Goal: Task Accomplishment & Management: Manage account settings

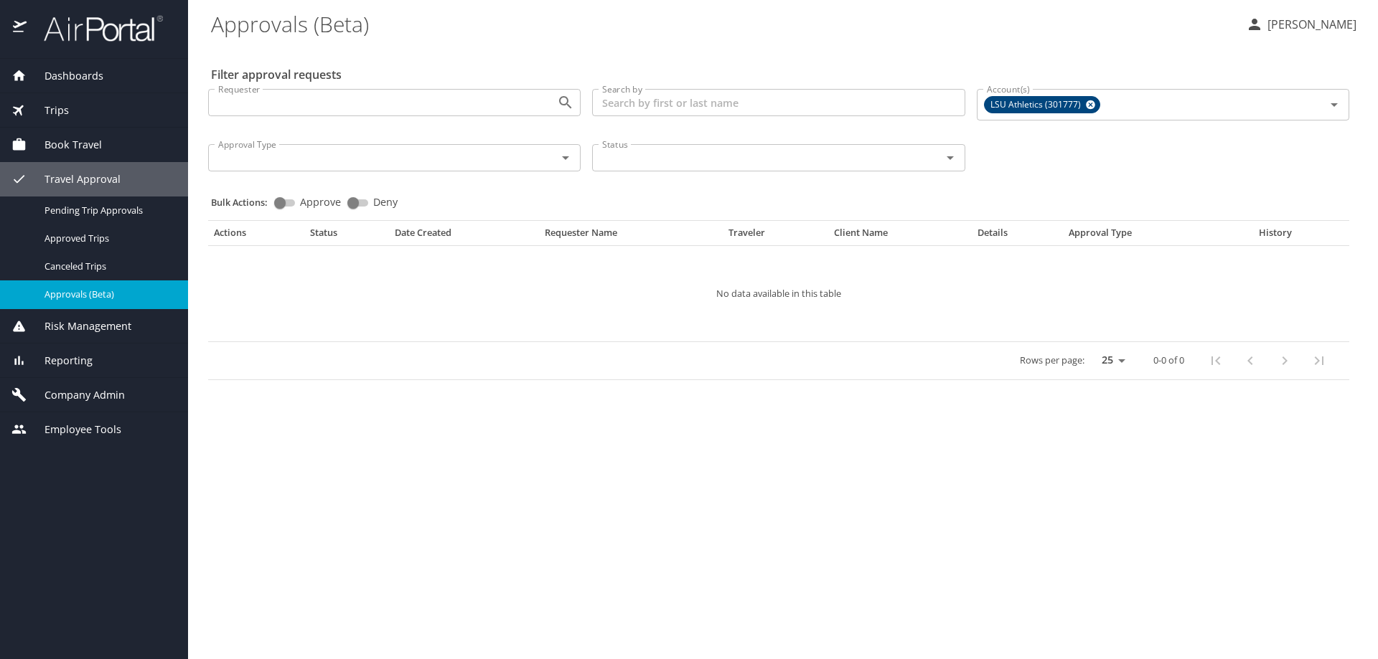
click at [90, 394] on span "Company Admin" at bounding box center [76, 395] width 98 height 16
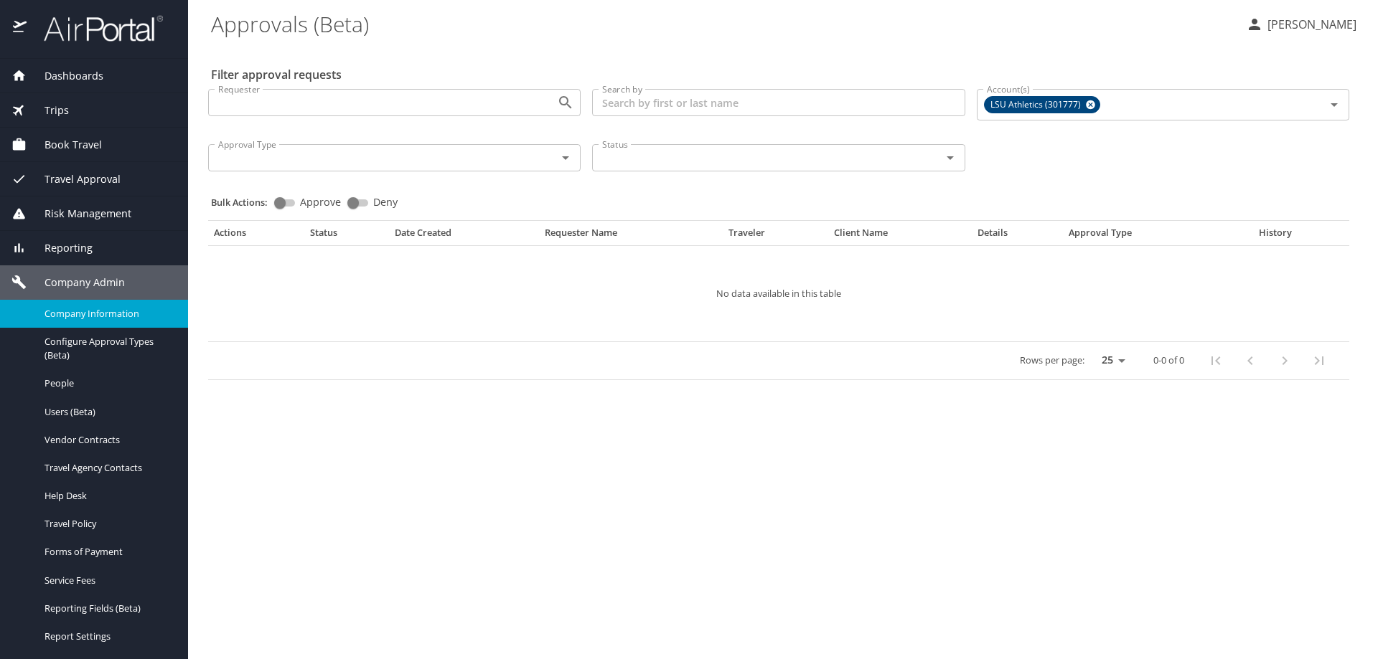
click at [105, 314] on span "Company Information" at bounding box center [107, 314] width 126 height 14
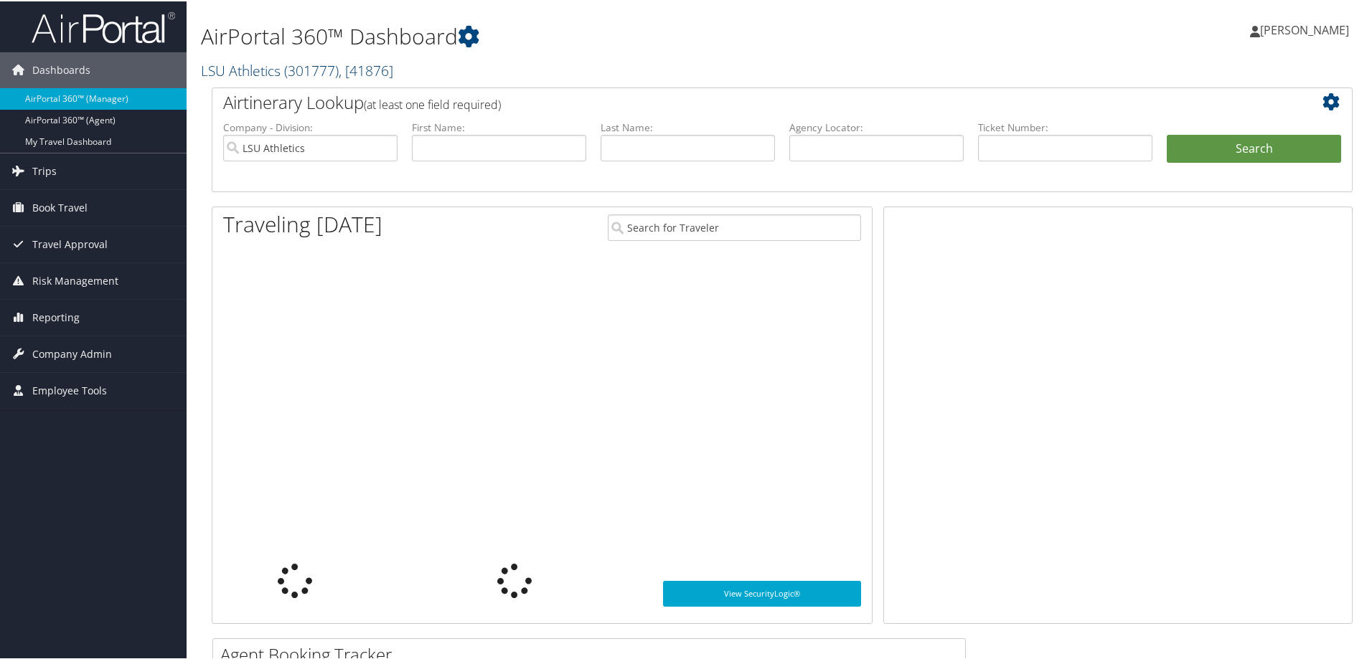
click at [331, 65] on span "( 301777 )" at bounding box center [311, 69] width 55 height 19
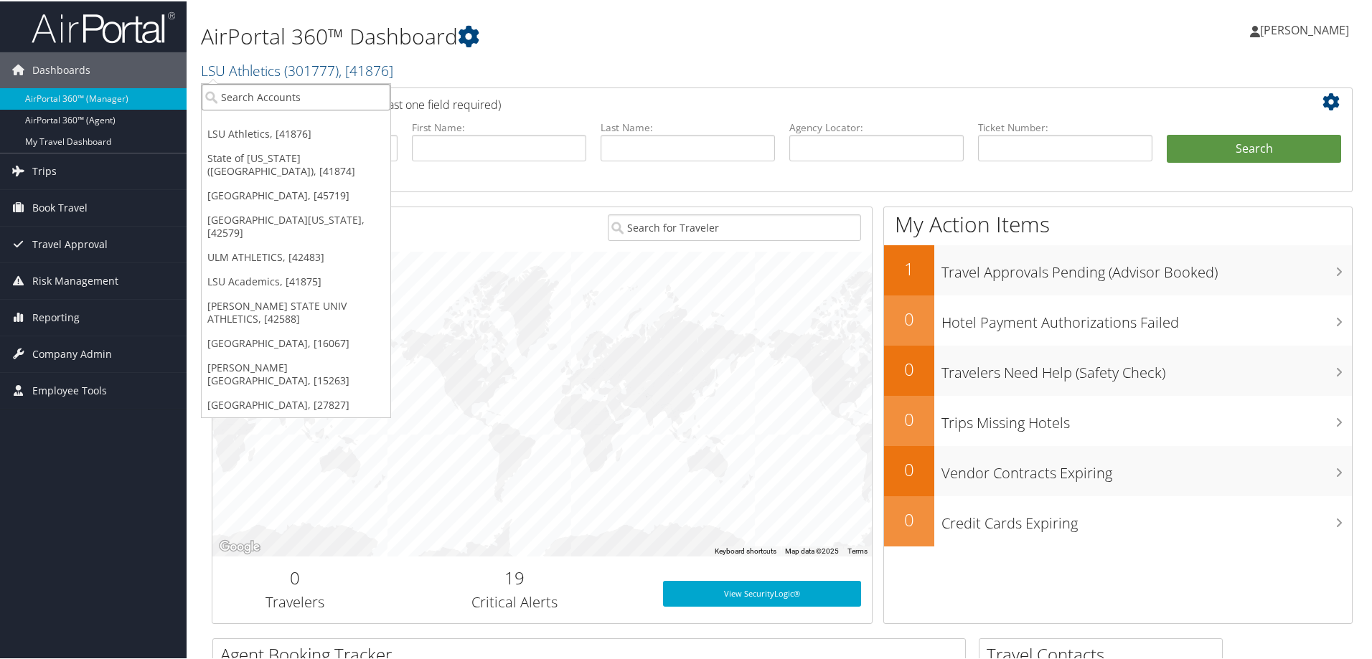
click at [253, 95] on input "search" at bounding box center [296, 96] width 189 height 27
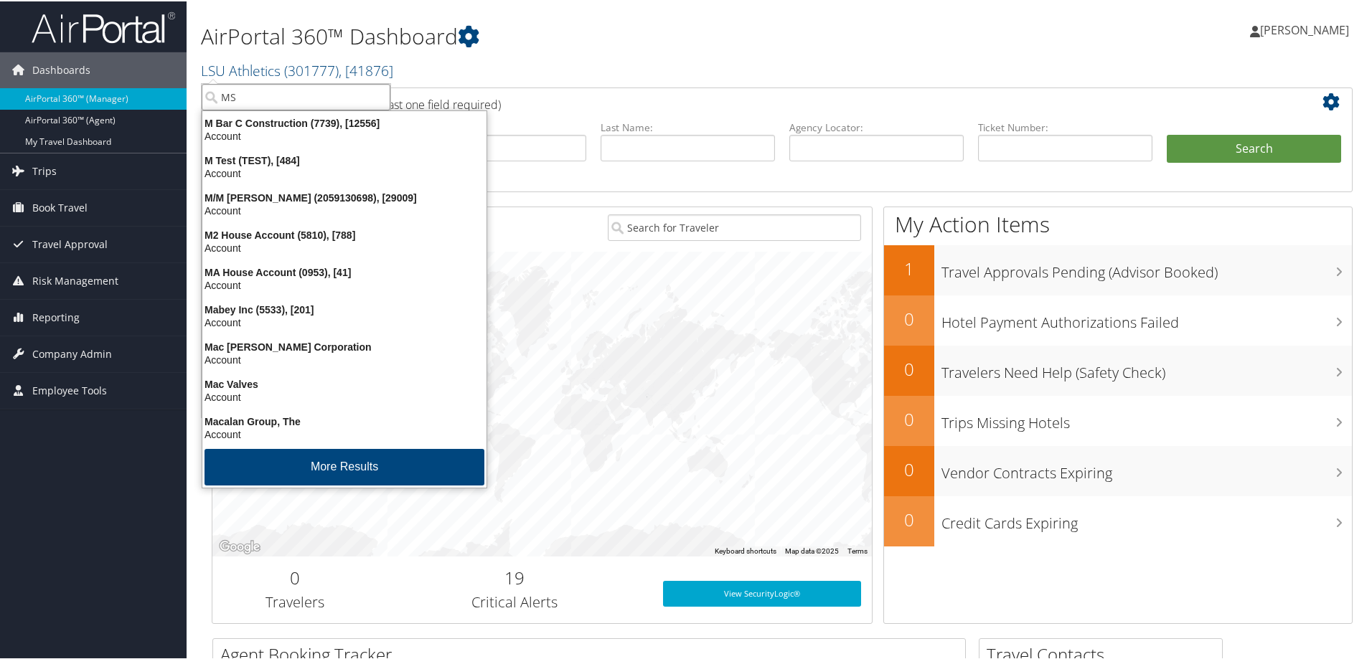
type input "MSU"
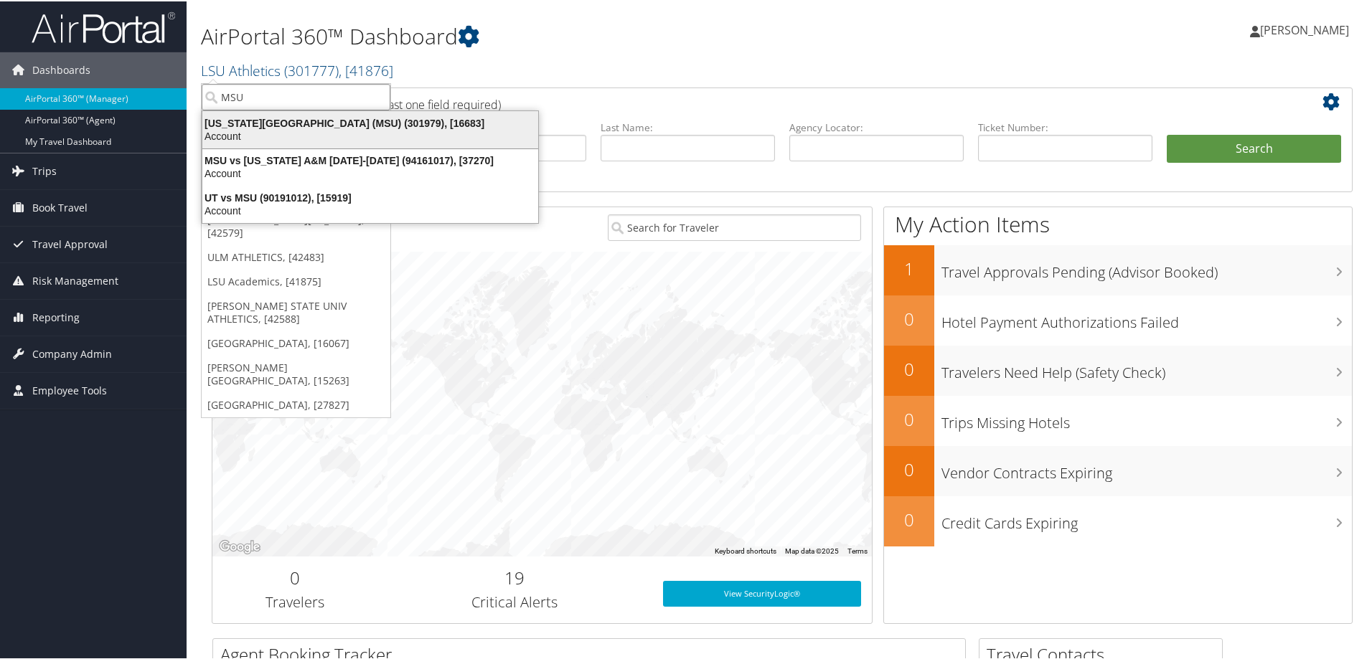
click at [352, 119] on div "Michigan State University (MSU) (301979), [16683]" at bounding box center [370, 122] width 353 height 13
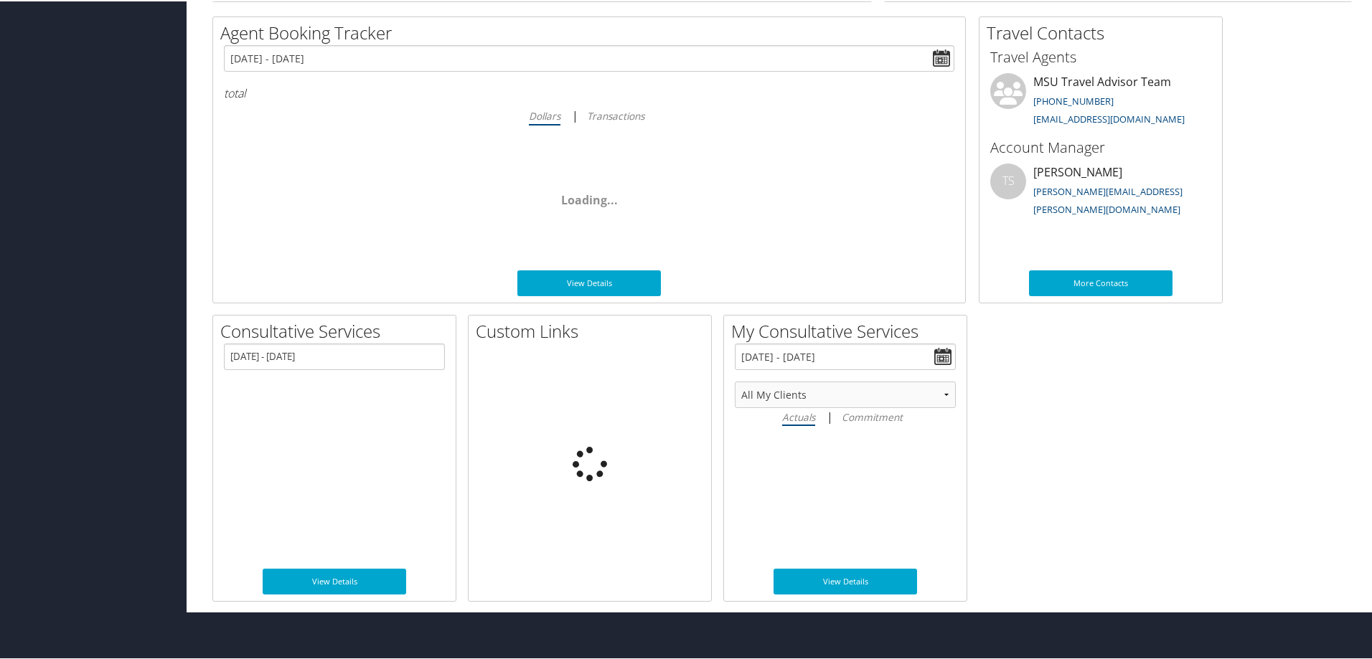
scroll to position [576, 0]
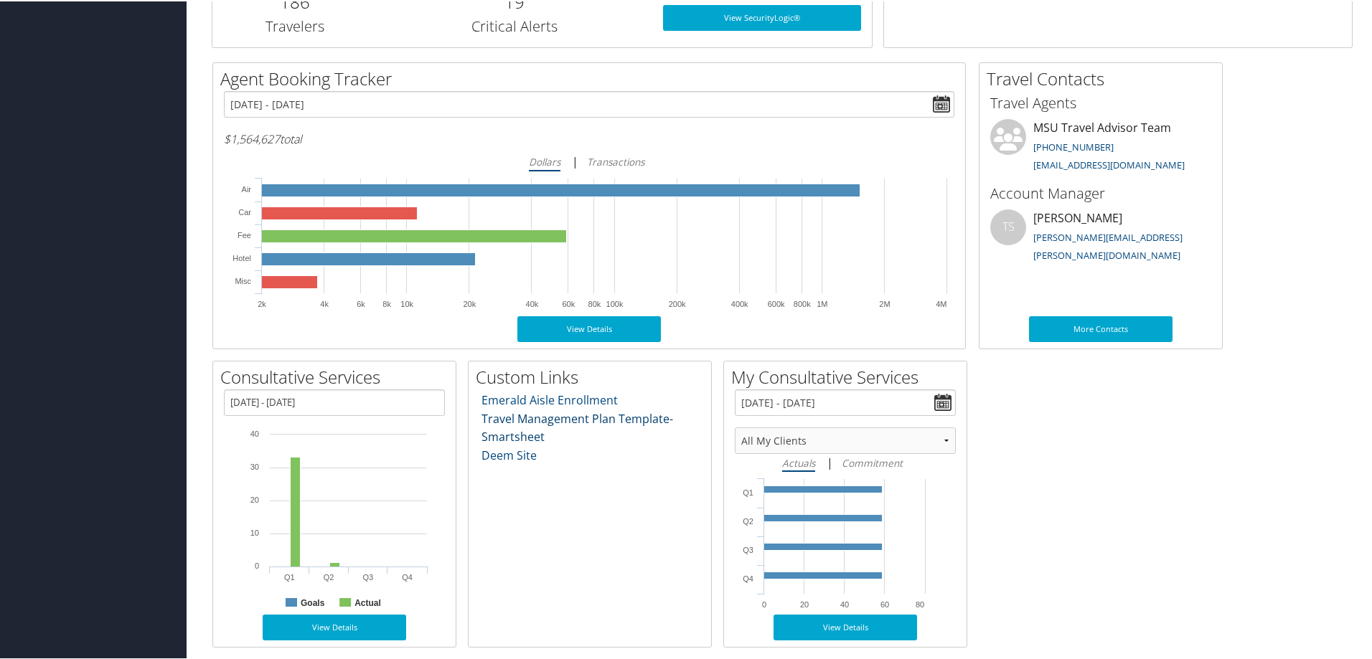
click at [527, 434] on link "Travel Management Plan Template- Smartsheet" at bounding box center [577, 427] width 192 height 34
click at [590, 413] on link "Travel Management Plan Template- Smartsheet" at bounding box center [577, 427] width 192 height 34
click at [516, 453] on link "Deem Site" at bounding box center [508, 454] width 55 height 16
click at [508, 433] on link "Travel Management Plan Template- Smartsheet" at bounding box center [577, 427] width 192 height 34
click at [550, 417] on link "Travel Management Plan Template- Smartsheet" at bounding box center [577, 427] width 192 height 34
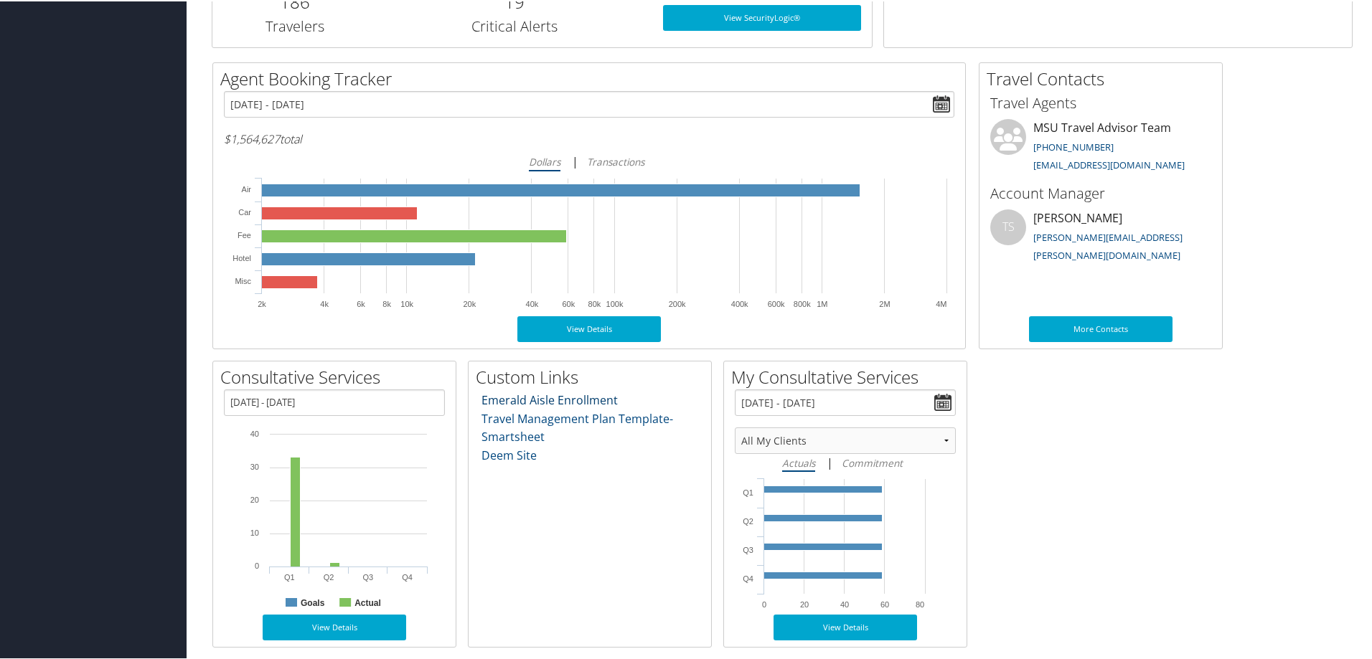
click at [557, 400] on link "Emerald Aisle Enrollment" at bounding box center [549, 399] width 136 height 16
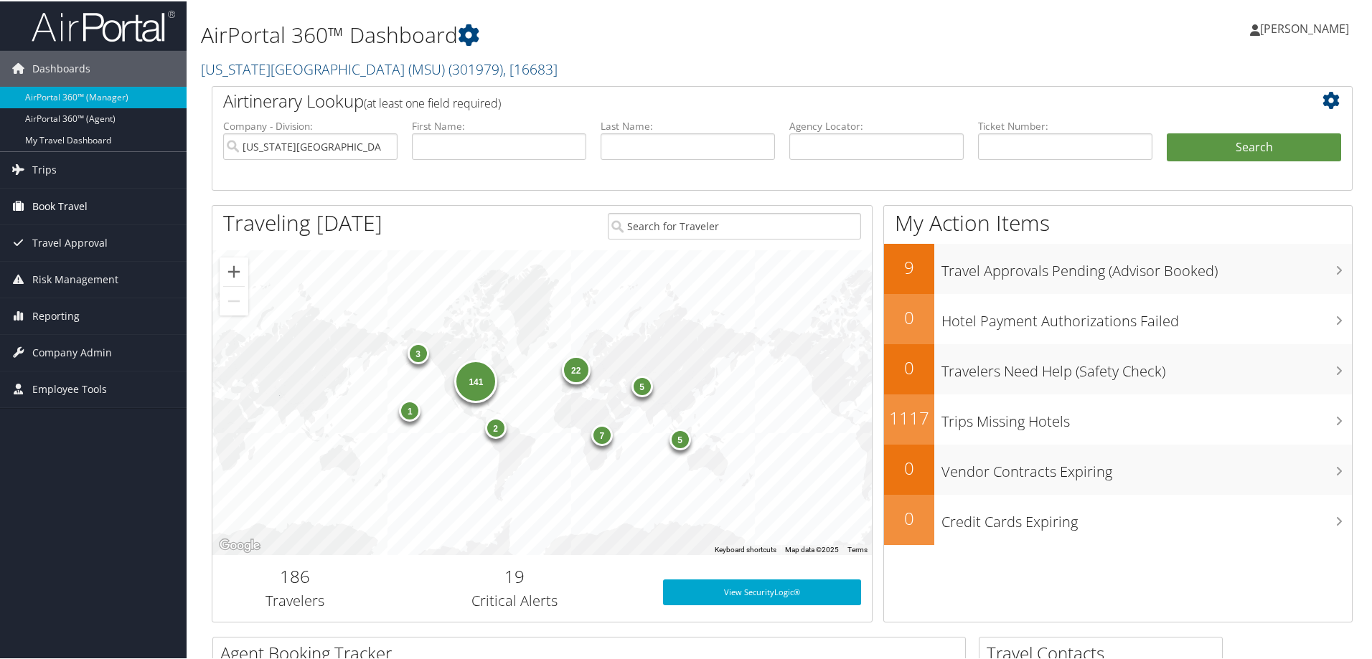
scroll to position [0, 0]
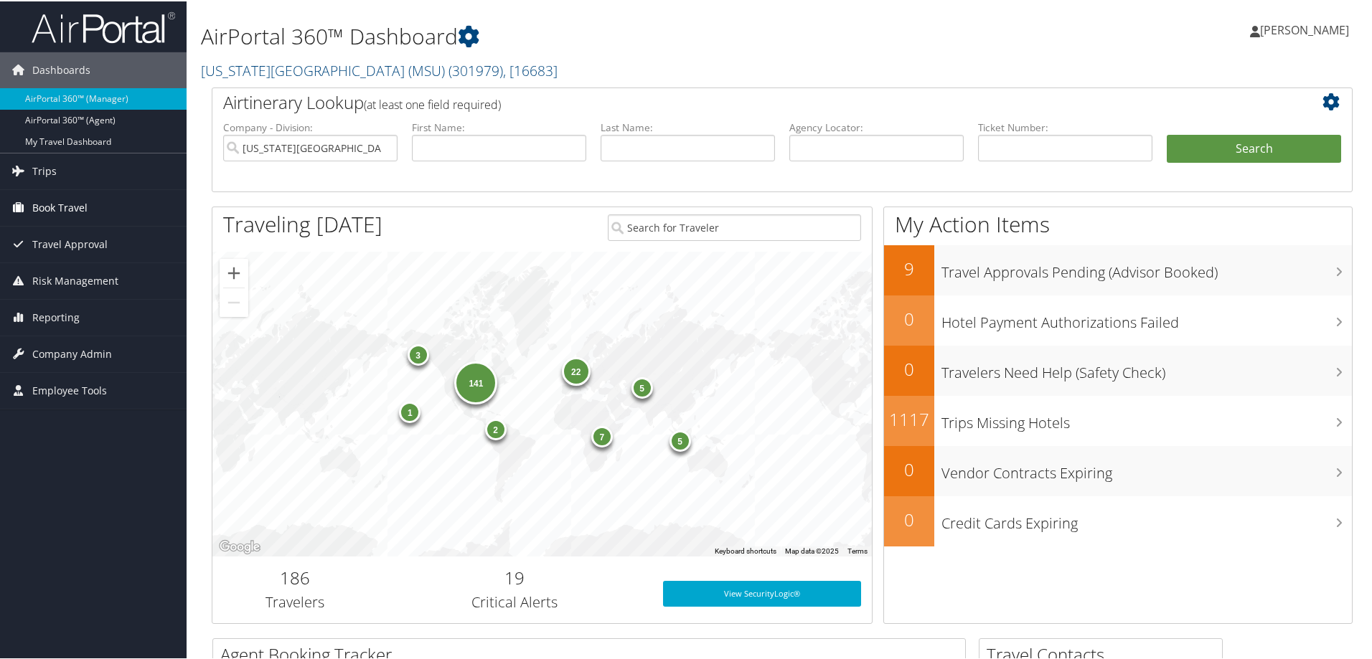
click at [49, 200] on span "Book Travel" at bounding box center [59, 207] width 55 height 36
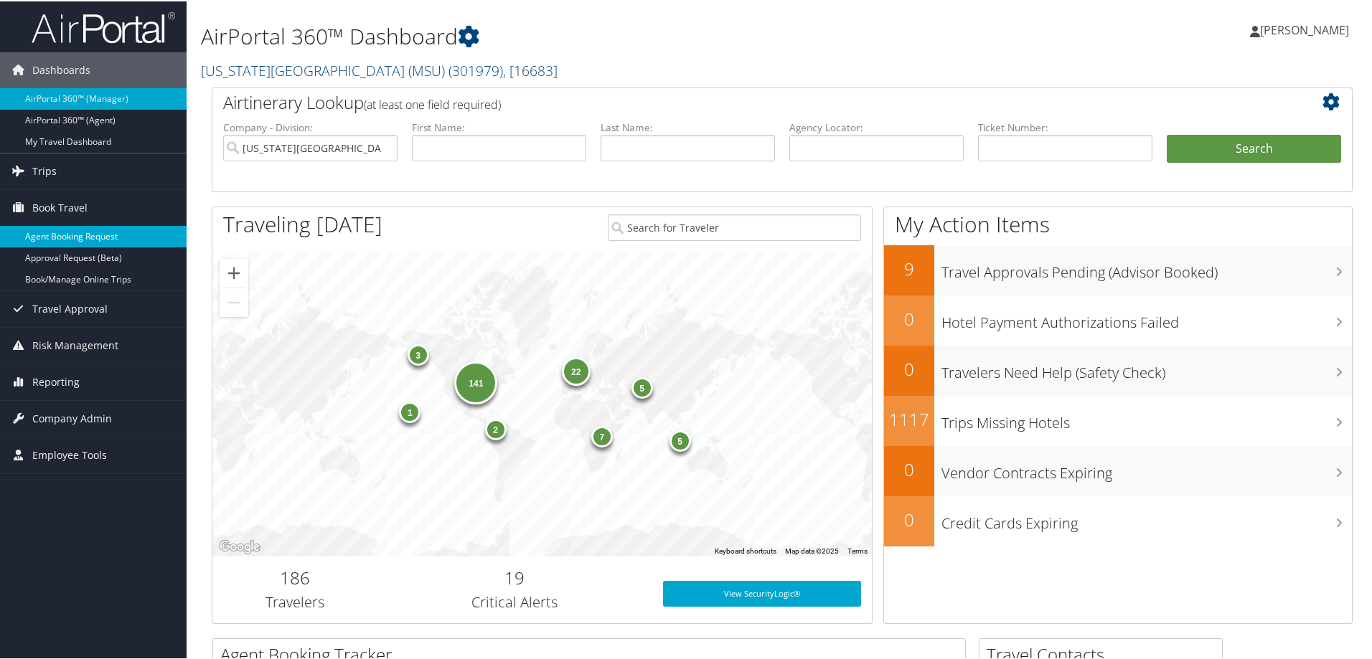
click at [107, 237] on link "Agent Booking Request" at bounding box center [93, 236] width 187 height 22
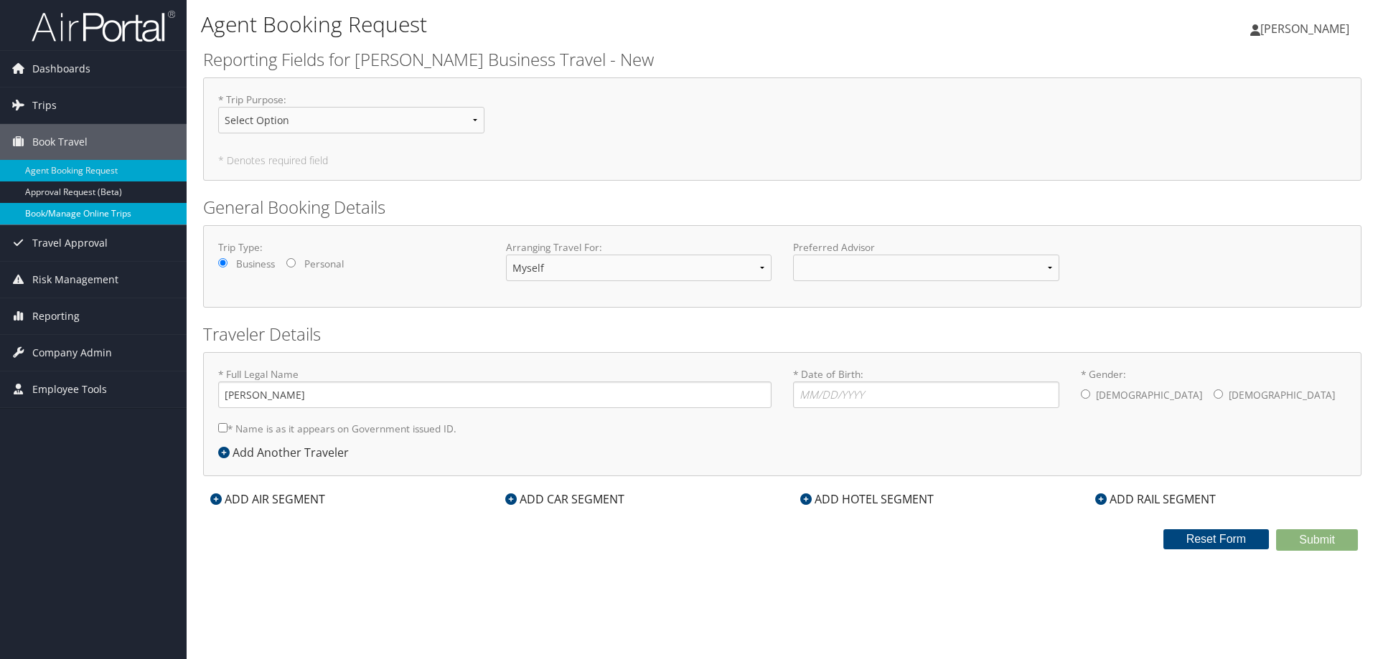
click at [100, 211] on link "Book/Manage Online Trips" at bounding box center [93, 214] width 187 height 22
click at [75, 247] on span "Travel Approval" at bounding box center [69, 243] width 75 height 36
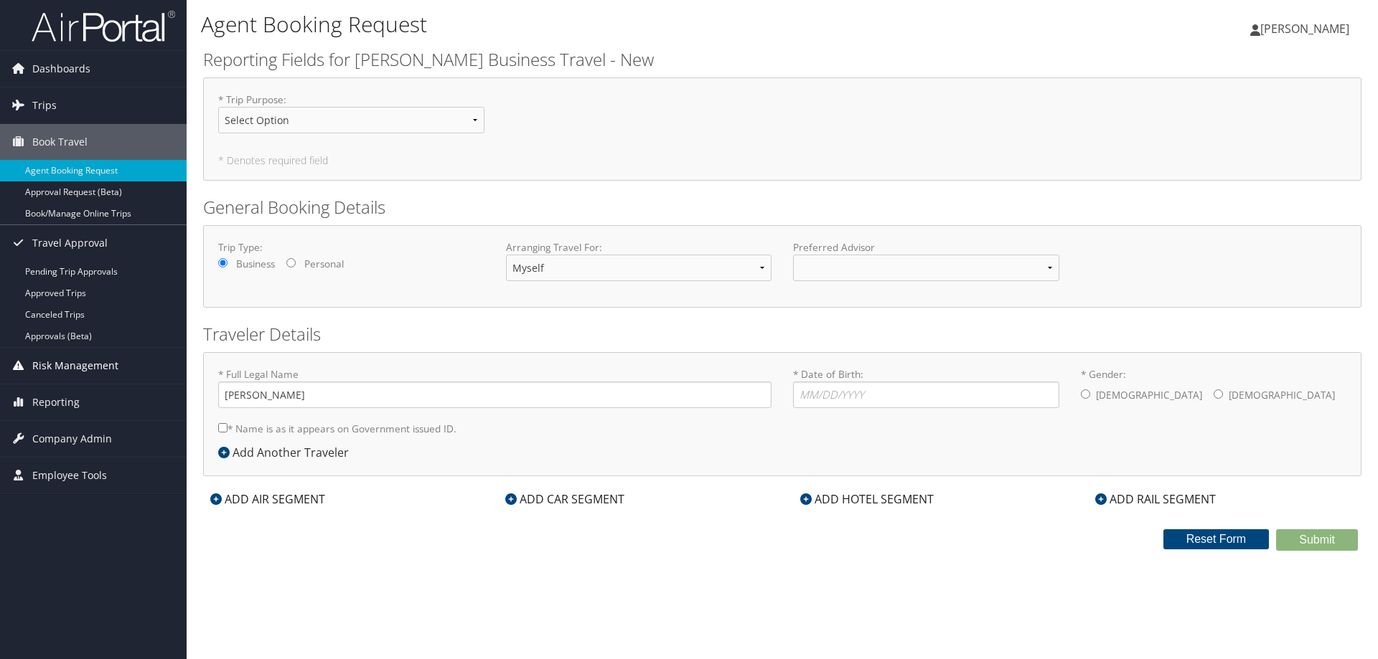
click at [88, 367] on span "Risk Management" at bounding box center [75, 366] width 86 height 36
click at [77, 365] on span "Risk Management" at bounding box center [75, 366] width 86 height 36
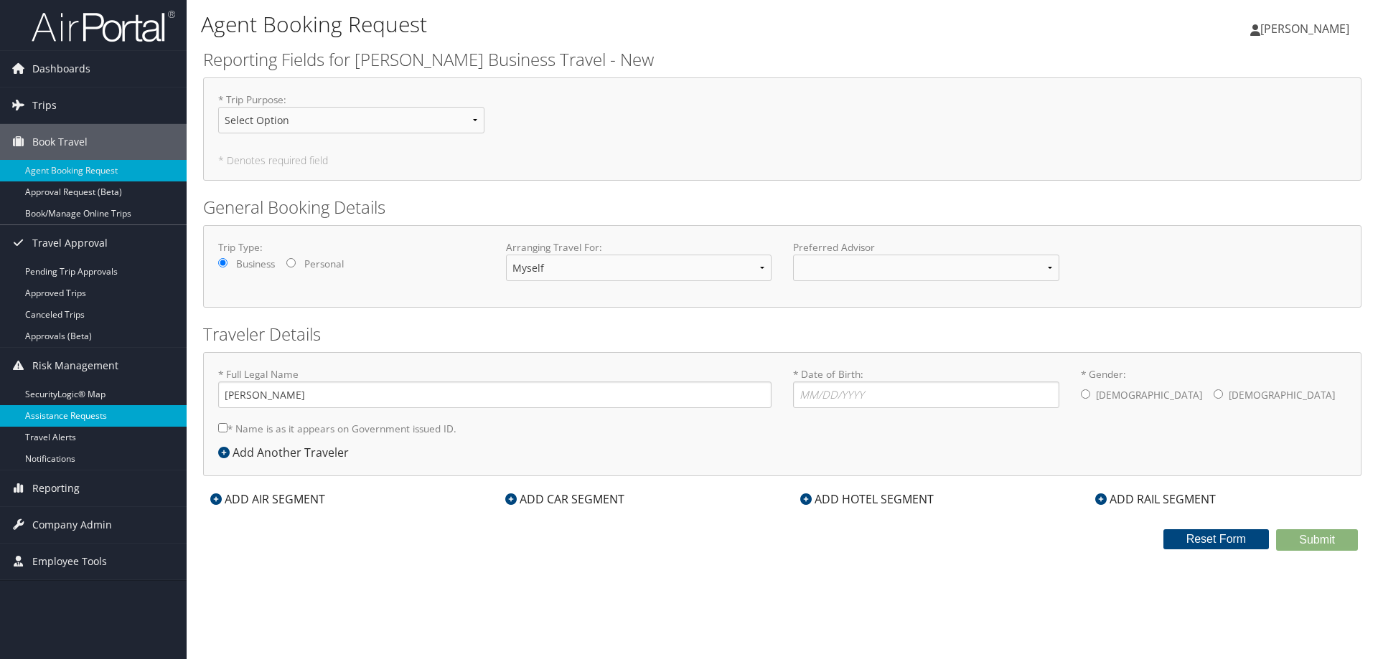
click at [77, 420] on link "Assistance Requests" at bounding box center [93, 416] width 187 height 22
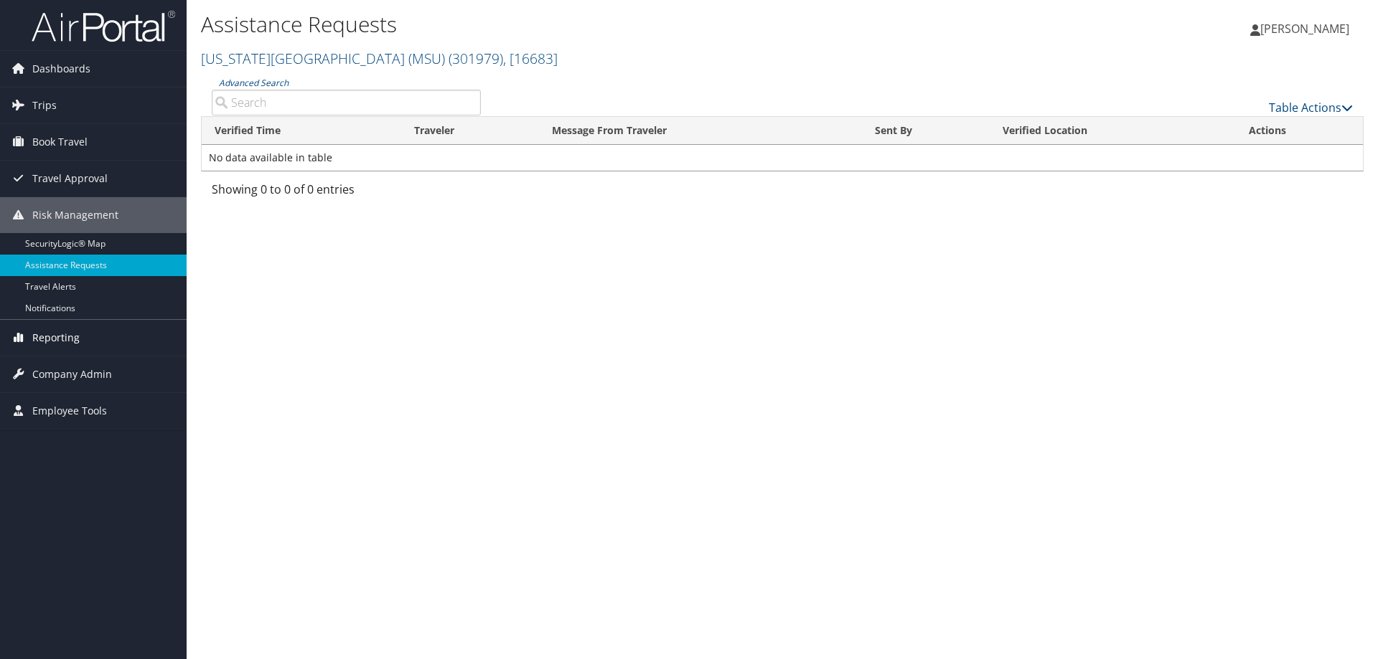
click at [68, 339] on span "Reporting" at bounding box center [55, 338] width 47 height 36
click at [85, 437] on span "Company Admin" at bounding box center [72, 439] width 80 height 36
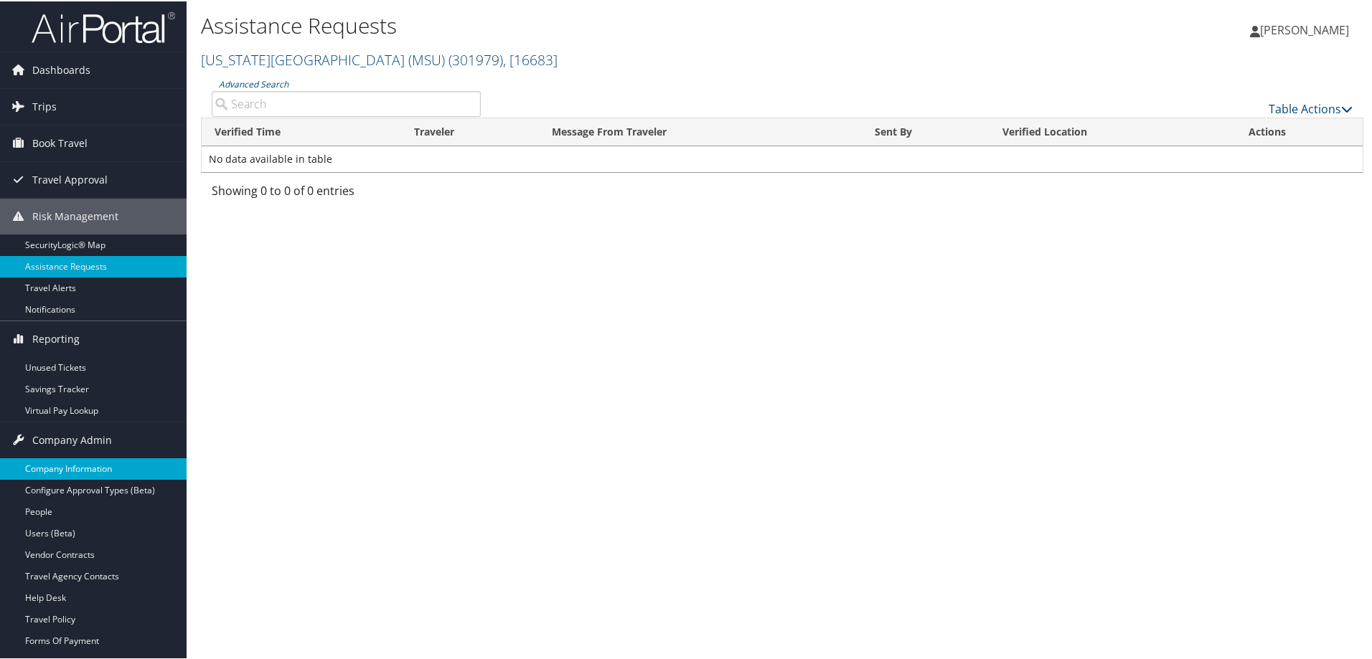
click at [85, 471] on link "Company Information" at bounding box center [93, 468] width 187 height 22
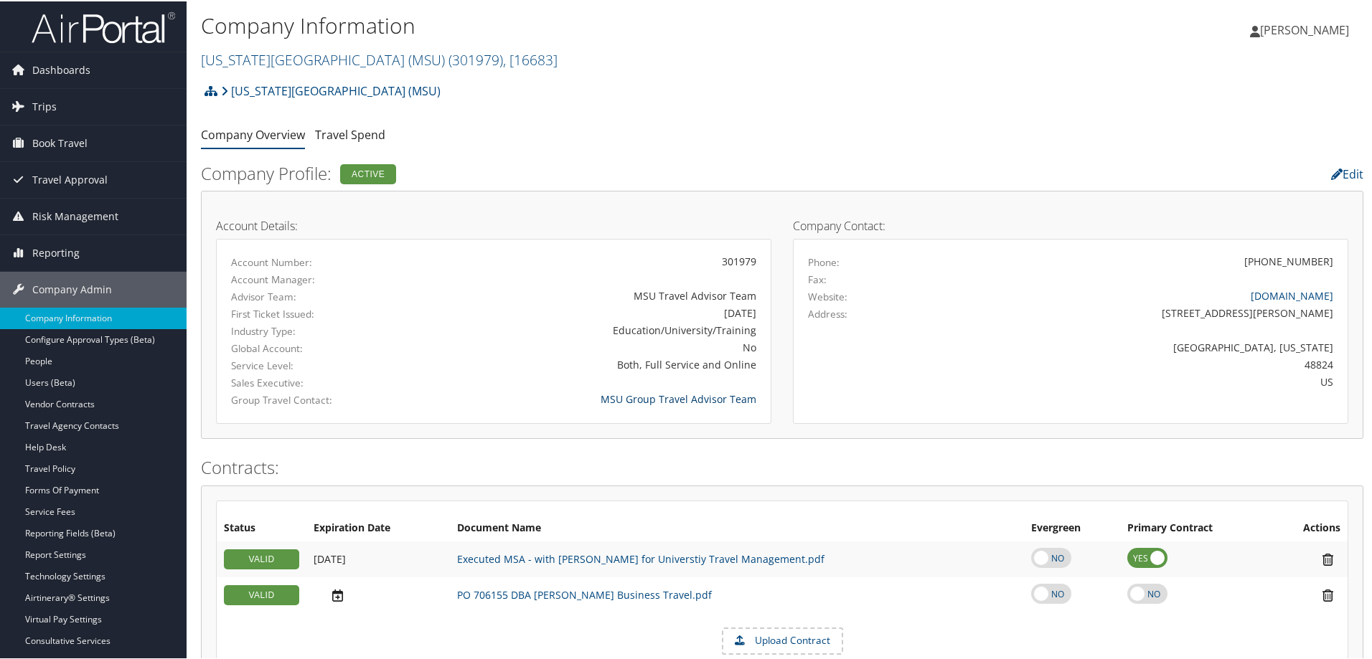
click at [640, 400] on link "MSU Group Travel Advisor Team" at bounding box center [679, 398] width 156 height 14
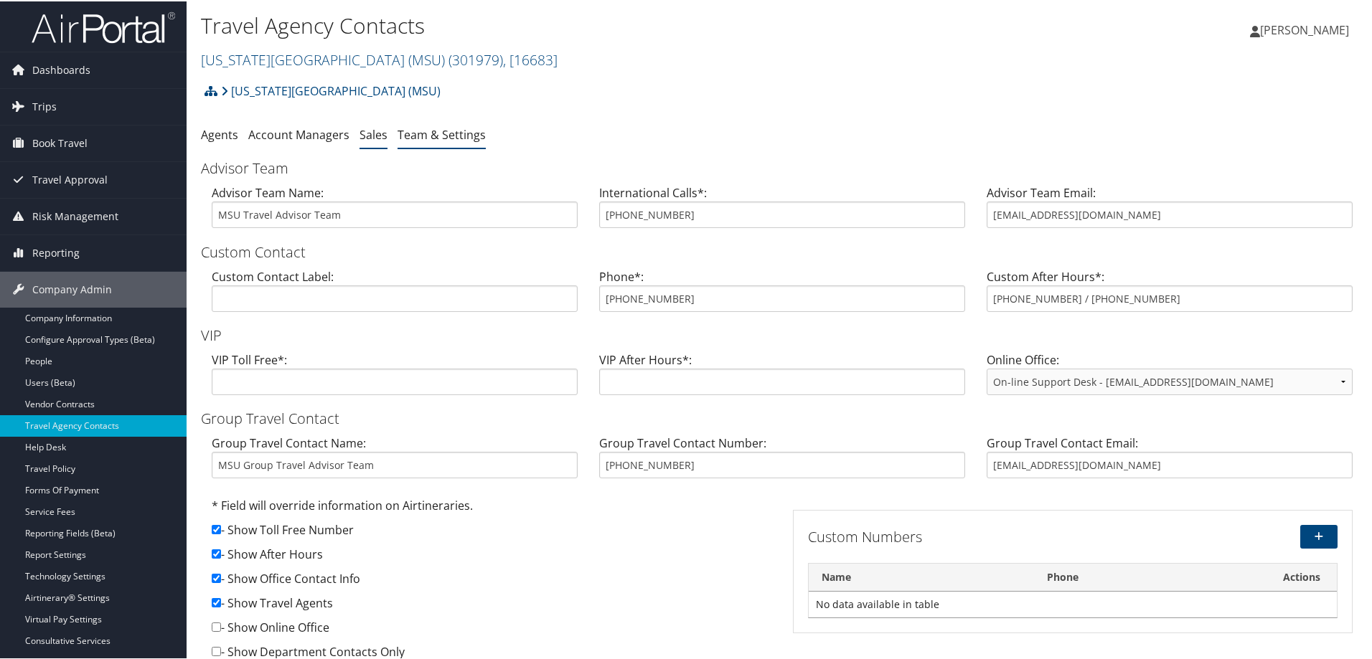
click at [367, 131] on link "Sales" at bounding box center [373, 134] width 28 height 16
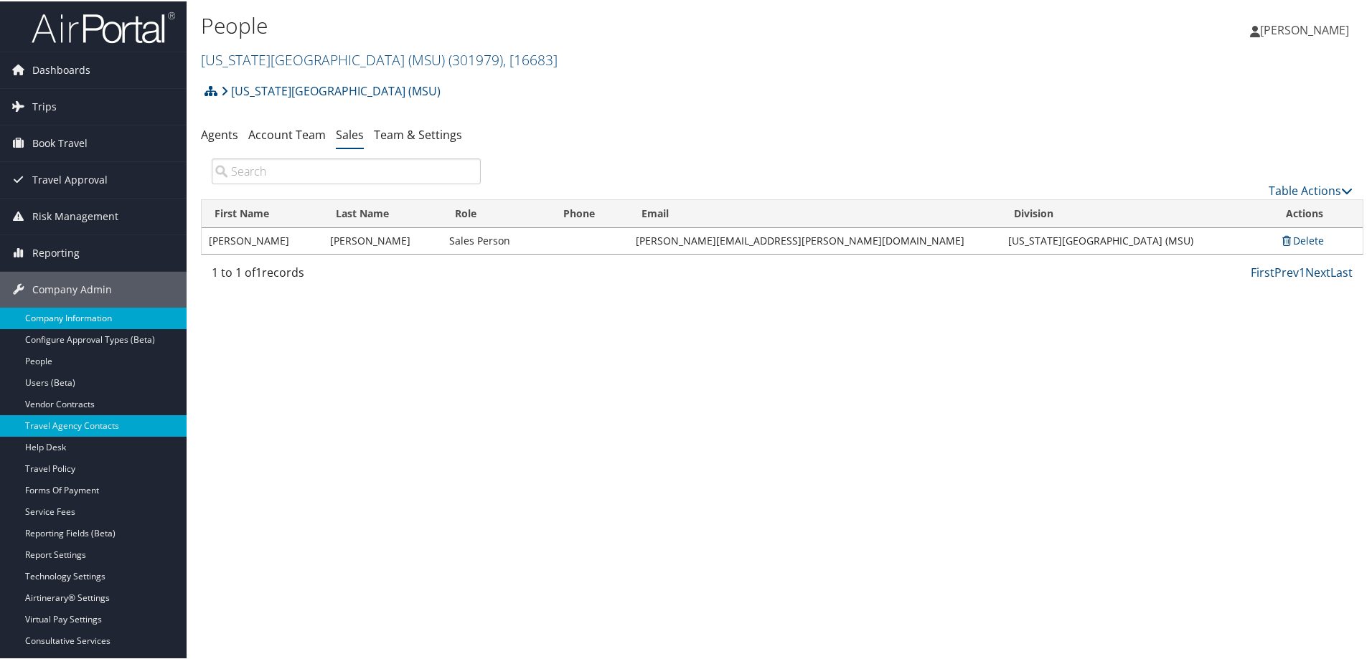
click at [68, 319] on link "Company Information" at bounding box center [93, 317] width 187 height 22
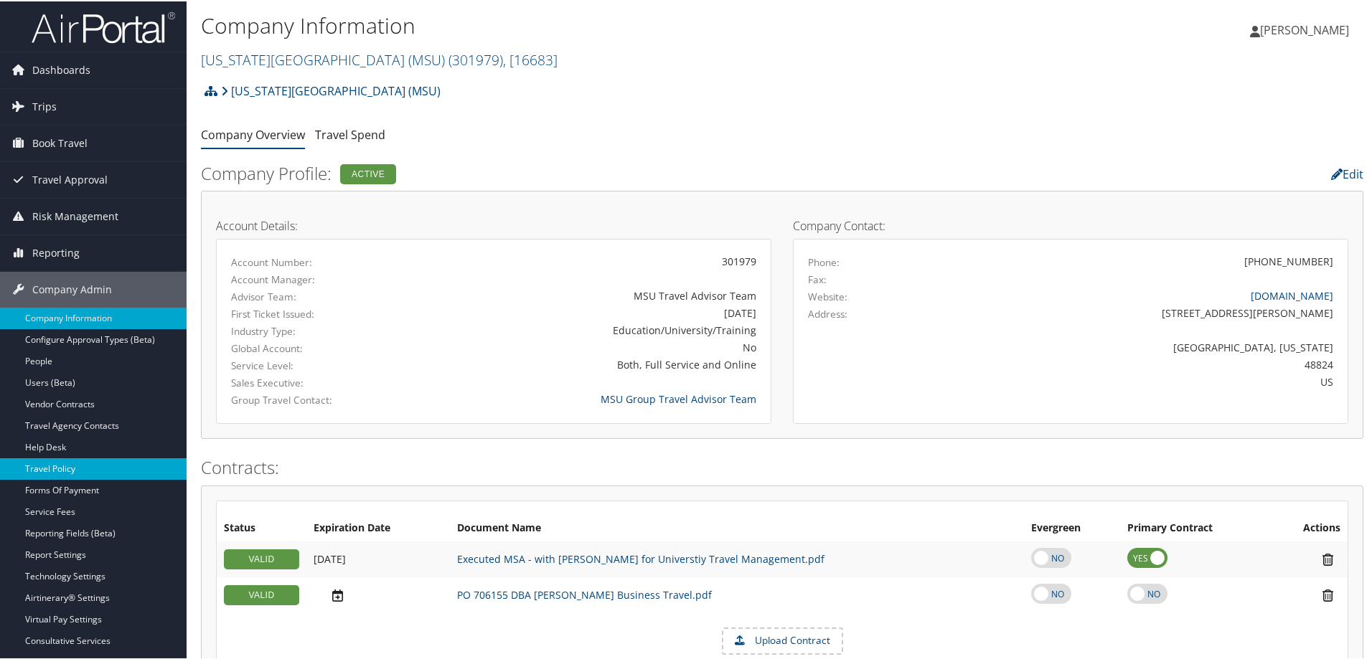
click at [90, 463] on link "Travel Policy" at bounding box center [93, 468] width 187 height 22
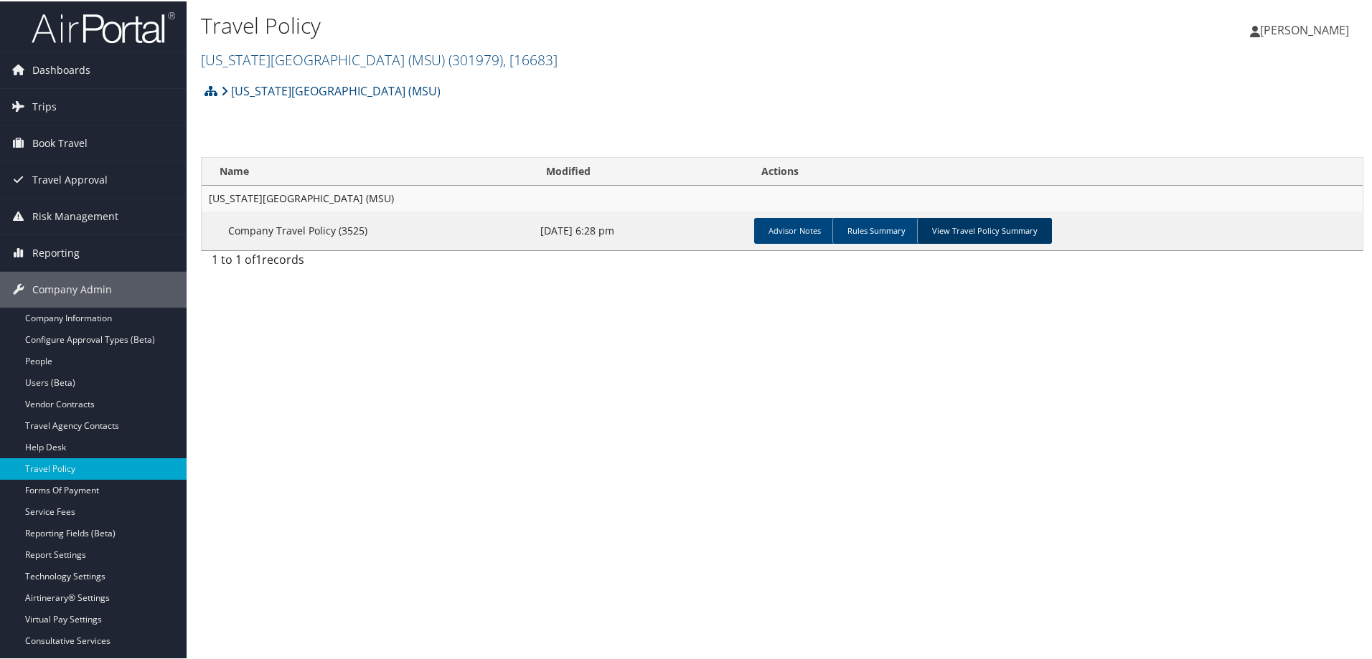
click at [964, 225] on link "View Travel Policy Summary" at bounding box center [984, 230] width 135 height 26
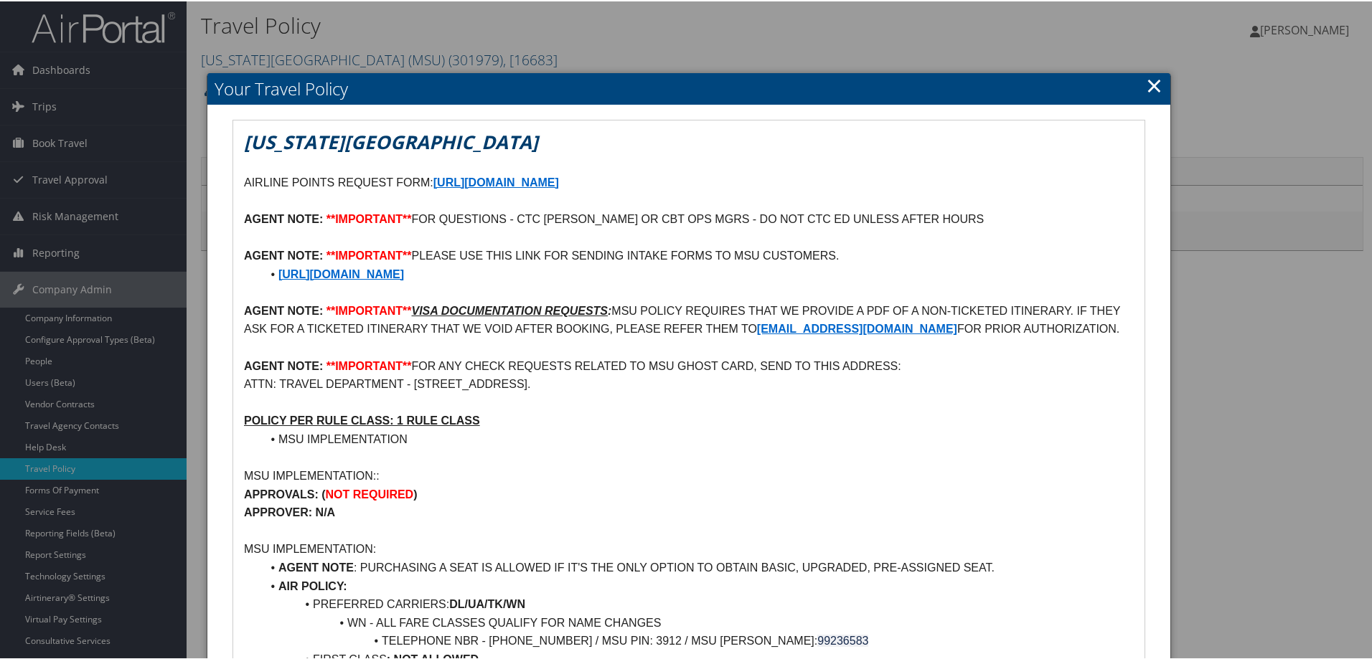
click at [559, 183] on strong "https://app.smartsheet.com/b/form/5aa9aeb57d524561b5f63e8c22c26f55" at bounding box center [496, 181] width 126 height 12
click at [404, 273] on strong "https://app.smartsheet.com/b/form/2640c23e73834bb59f7430853f1e797c" at bounding box center [341, 273] width 126 height 12
click at [404, 275] on strong "https://app.smartsheet.com/b/form/2640c23e73834bb59f7430853f1e797c" at bounding box center [341, 273] width 126 height 12
drag, startPoint x: 679, startPoint y: 276, endPoint x: 260, endPoint y: 271, distance: 419.8
click at [261, 271] on li "https://app.smartsheet.com/b/form/2640c23e73834bb59f7430853f1e797c" at bounding box center [697, 273] width 872 height 19
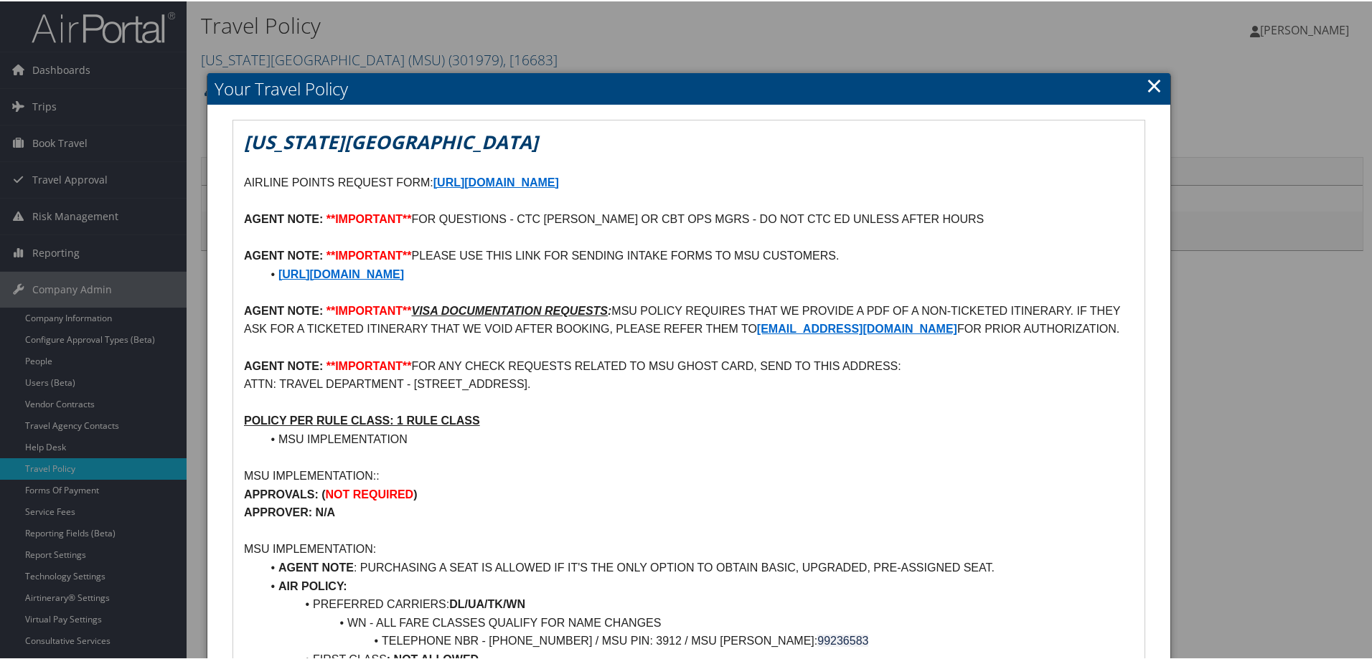
copy strong "https://app.smartsheet.com/b/form/2640c23e73834bb59f7430853f1e797c"
click at [404, 274] on strong "https://app.smartsheet.com/b/form/2640c23e73834bb59f7430853f1e797c" at bounding box center [341, 273] width 126 height 12
click at [1150, 83] on link "×" at bounding box center [1154, 84] width 17 height 29
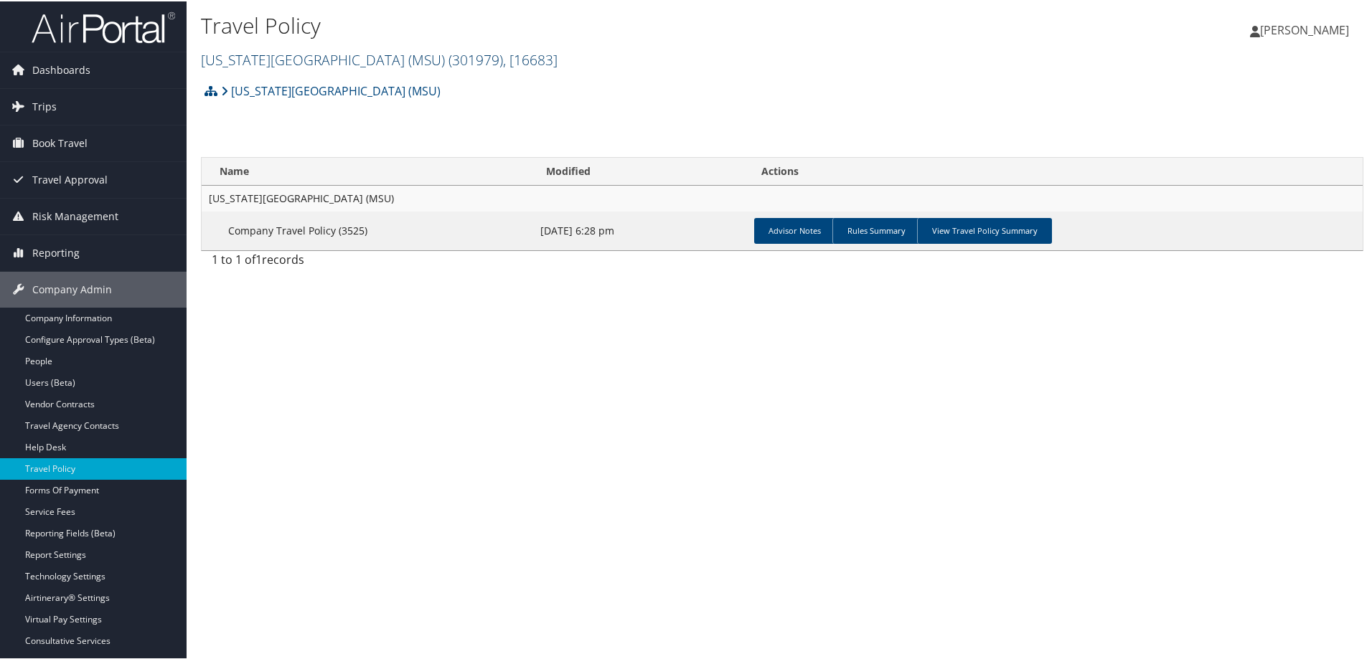
click at [342, 55] on link "Michigan State University (MSU) ( 301979 ) , [ 16683 ]" at bounding box center [379, 58] width 357 height 19
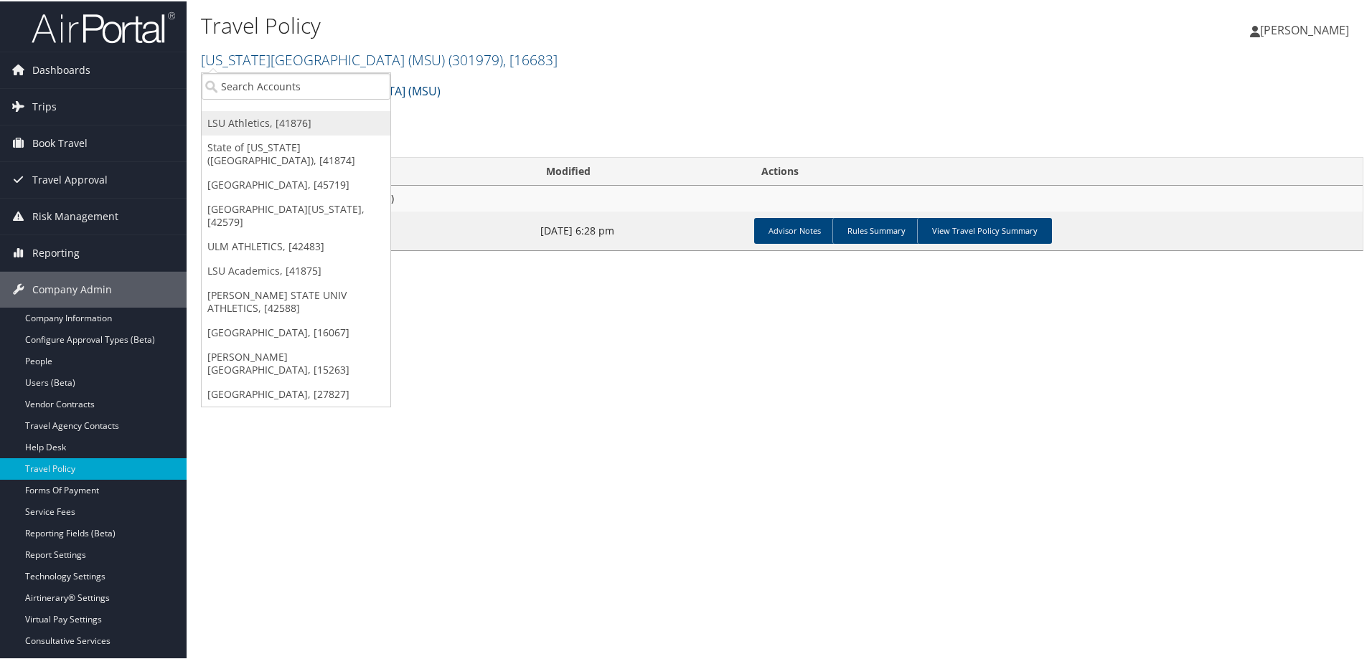
click at [260, 122] on link "LSU Athletics, [41876]" at bounding box center [296, 122] width 189 height 24
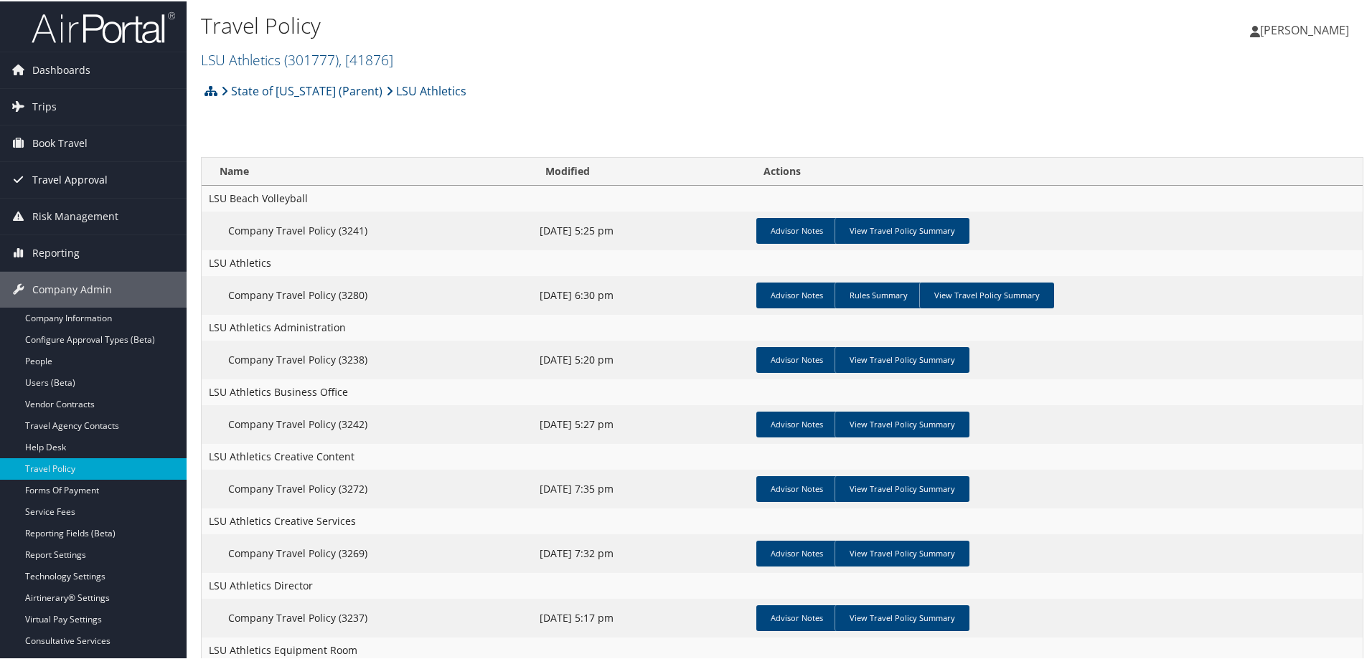
click at [70, 178] on span "Travel Approval" at bounding box center [69, 179] width 75 height 36
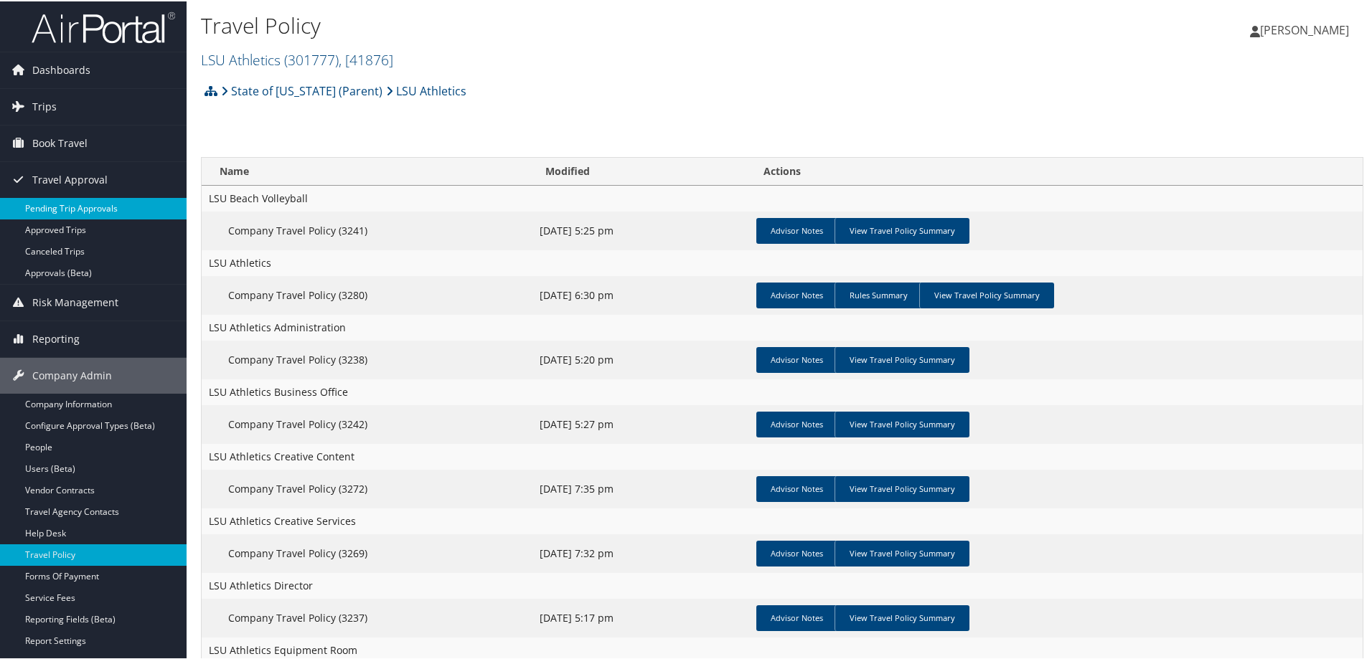
click at [76, 207] on link "Pending Trip Approvals" at bounding box center [93, 208] width 187 height 22
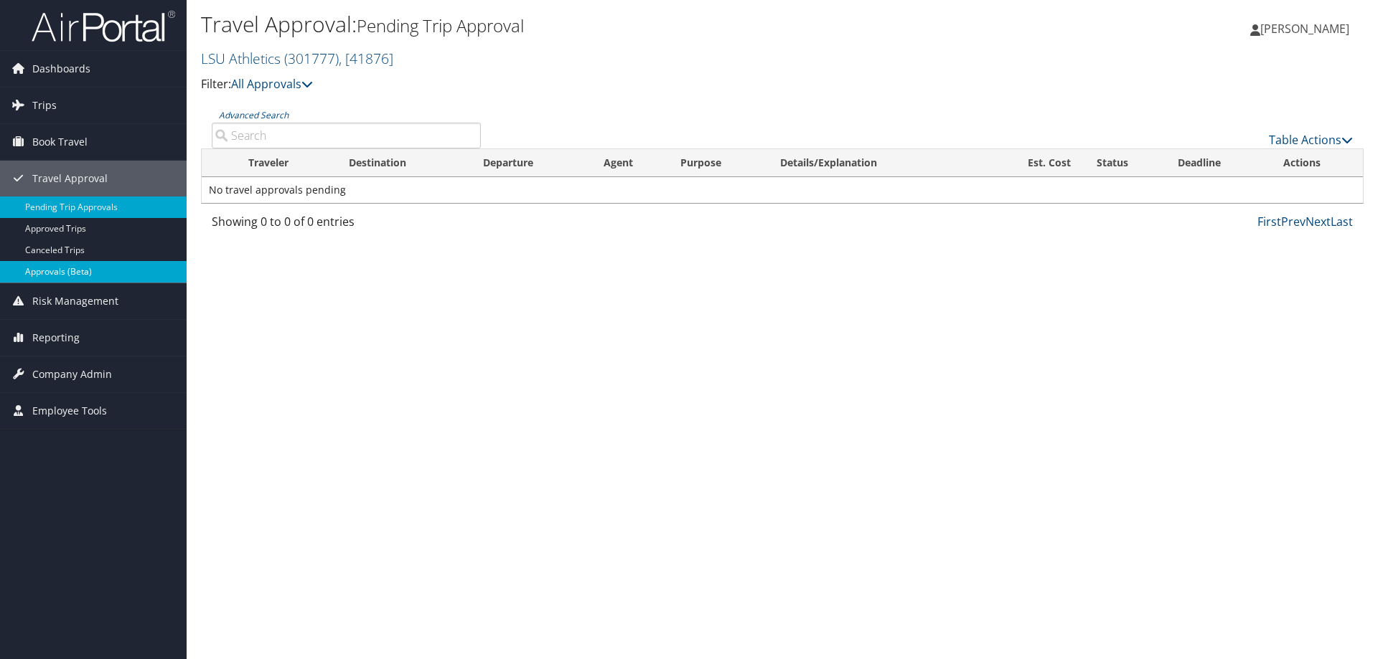
click at [76, 268] on link "Approvals (Beta)" at bounding box center [93, 272] width 187 height 22
